Goal: Find specific page/section: Find specific page/section

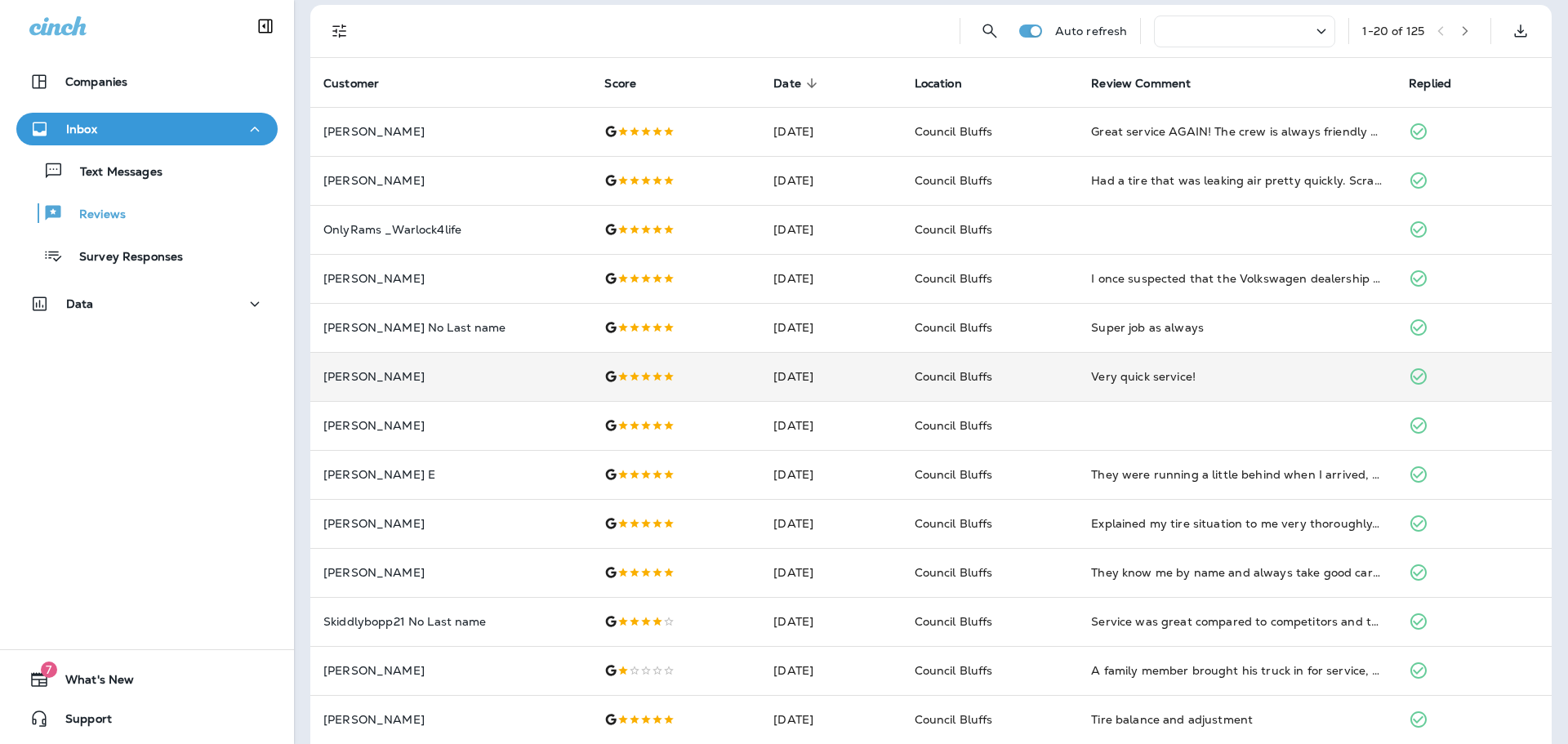
scroll to position [82, 0]
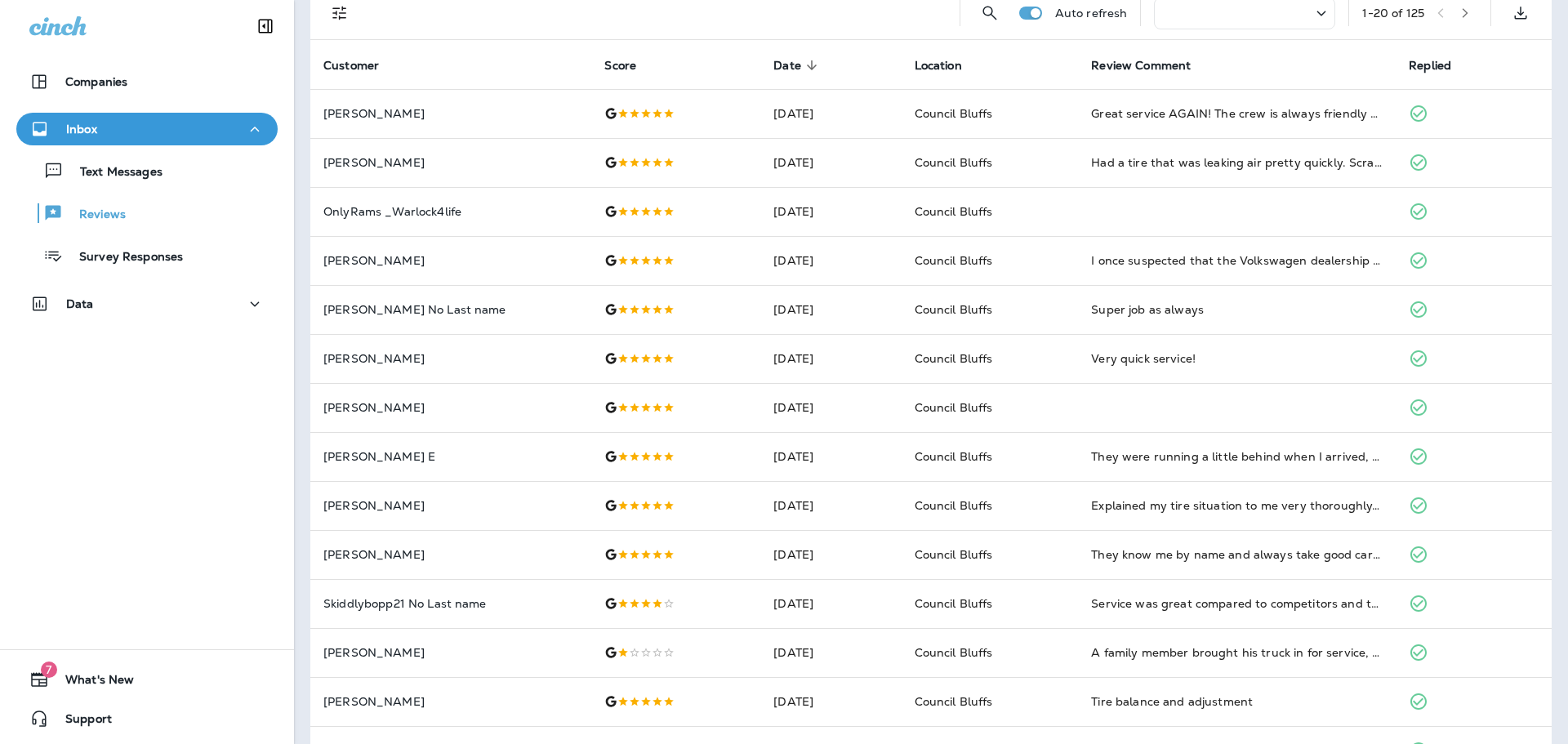
click at [34, 555] on div "Companies Inbox Text Messages Reviews Survey Responses Data 7 What's New Support" at bounding box center [147, 372] width 294 height 744
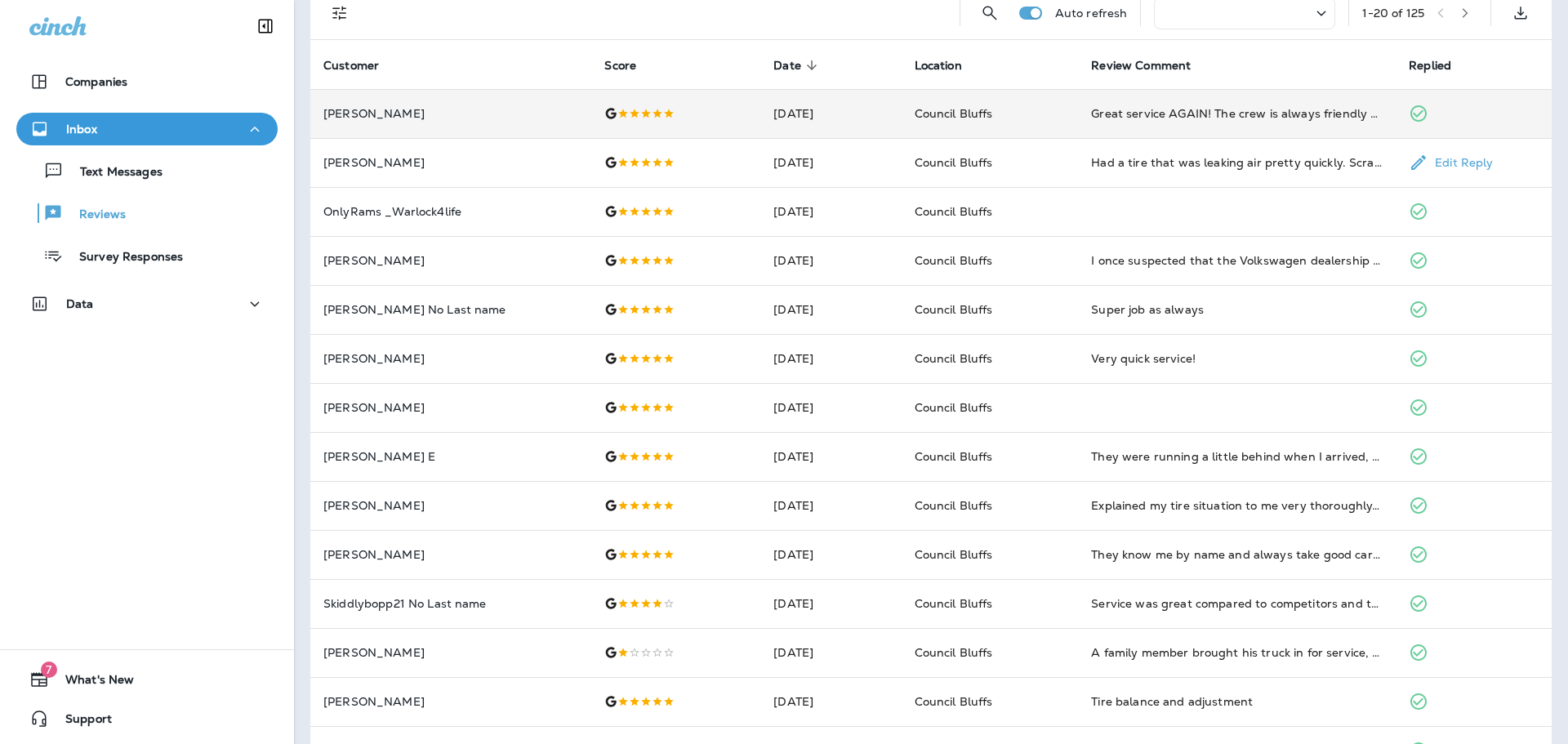
scroll to position [0, 0]
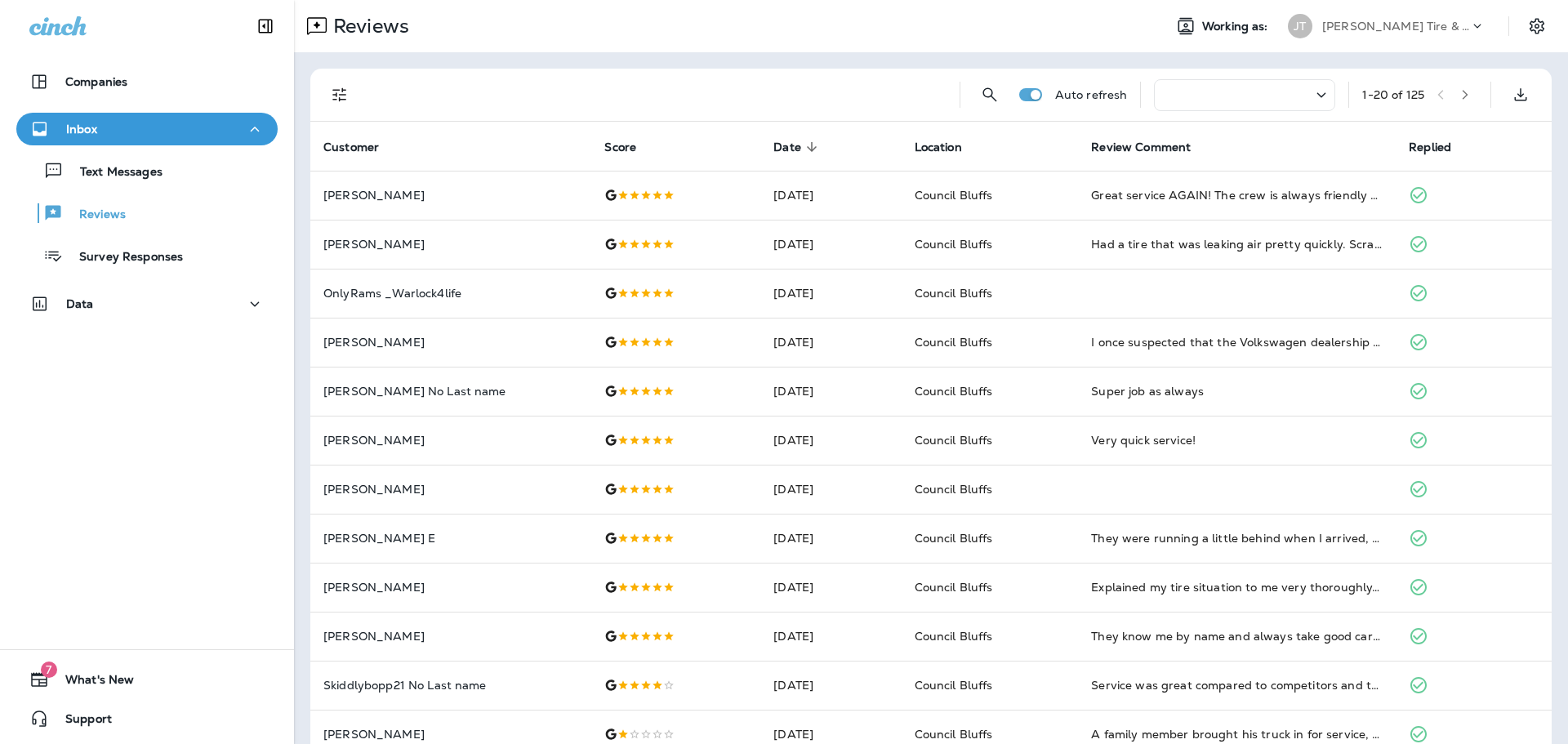
click at [99, 555] on div "Companies Inbox Text Messages Reviews Survey Responses Data 7 What's New Support" at bounding box center [147, 372] width 294 height 744
